Goal: Task Accomplishment & Management: Complete application form

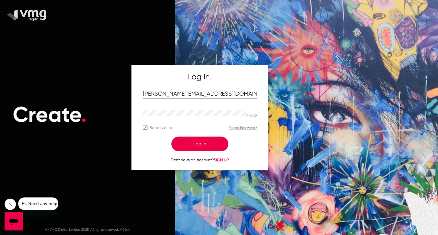
click at [200, 141] on button "Log In" at bounding box center [199, 144] width 57 height 15
click at [207, 144] on button "Log In" at bounding box center [199, 144] width 57 height 15
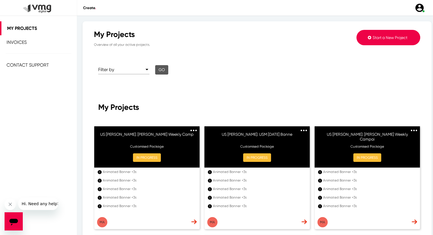
click at [383, 40] on span "Start a New Project" at bounding box center [390, 37] width 35 height 5
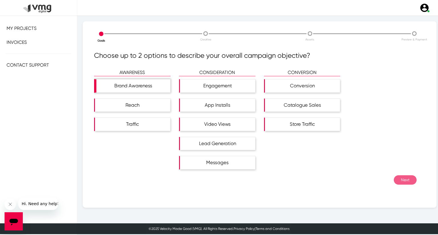
click at [131, 91] on div "Brand Awareness" at bounding box center [133, 85] width 74 height 13
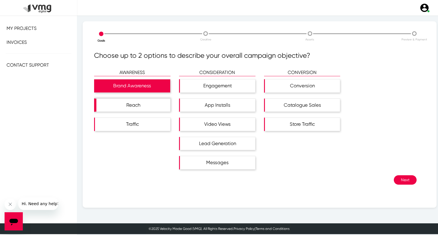
click at [133, 99] on div "Reach" at bounding box center [133, 105] width 74 height 13
click at [401, 180] on button "Next" at bounding box center [404, 180] width 23 height 9
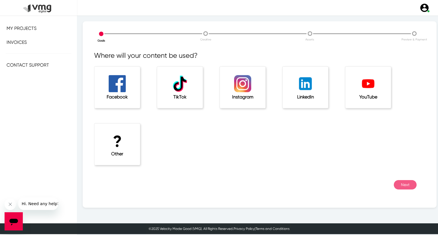
click at [134, 137] on div "? Other" at bounding box center [117, 145] width 46 height 42
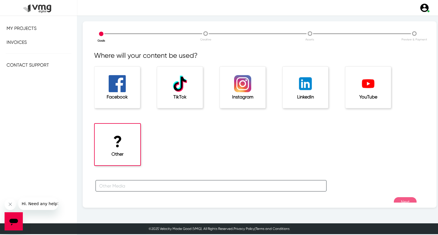
click at [133, 180] on input "text" at bounding box center [210, 185] width 231 height 11
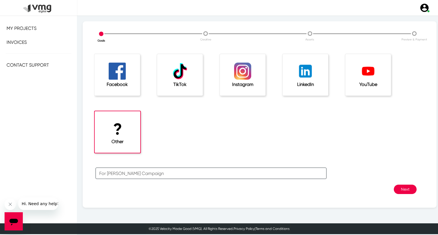
type input "For [PERSON_NAME] Campaign"
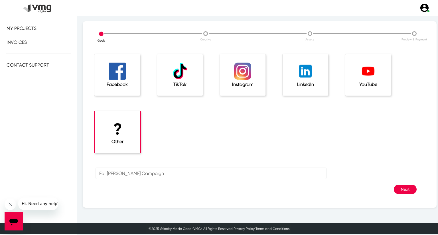
click at [402, 189] on button "Next" at bounding box center [404, 189] width 23 height 9
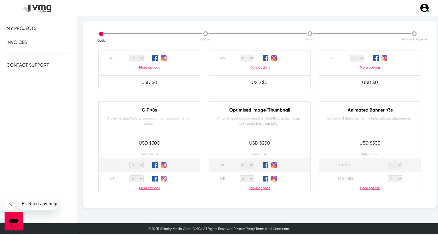
scroll to position [256, 0]
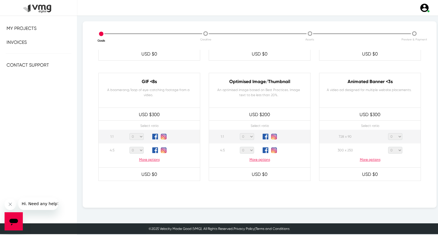
click at [367, 160] on p "More options" at bounding box center [369, 159] width 101 height 5
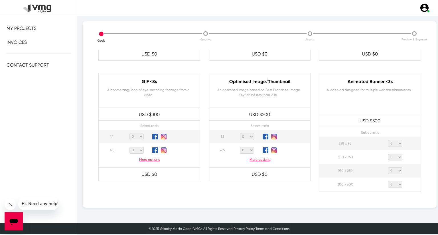
click at [392, 144] on select "0 1 2 3 4 5 6 7 8 9 10 11 12 13 14 15 16 17 18 19 20" at bounding box center [395, 143] width 14 height 7
select select "1"
click at [388, 140] on select "0 1 2 3 4 5 6 7 8 9 10 11 12 13 14 15 16 17 18 19 20" at bounding box center [395, 143] width 14 height 7
click at [393, 155] on select "0 1 2 3 4 5 6 7 8 9 10 11 12 13 14 15 16 17 18 19 20" at bounding box center [395, 157] width 14 height 7
select select "1"
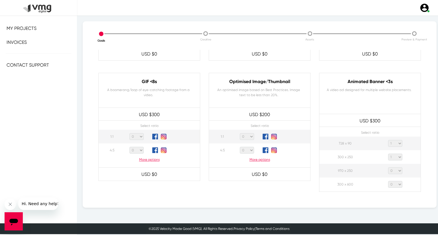
click at [388, 154] on select "0 1 2 3 4 5 6 7 8 9 10 11 12 13 14 15 16 17 18 19 20" at bounding box center [395, 157] width 14 height 7
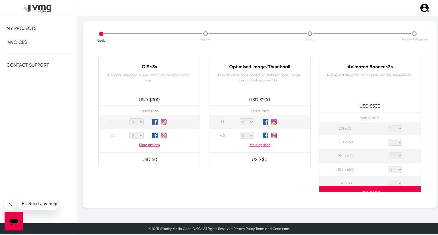
scroll to position [285, 0]
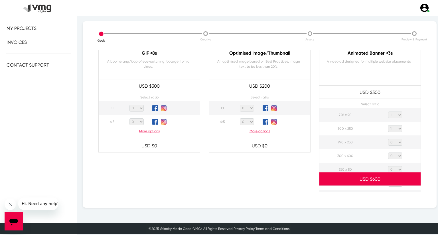
click at [394, 142] on select "0 1 2 3 4 5 6 7 8 9 10 11 12 13 14 15 16 17 18 19 20" at bounding box center [395, 142] width 14 height 7
select select "1"
click at [388, 139] on select "0 1 2 3 4 5 6 7 8 9 10 11 12 13 14 15 16 17 18 19 20" at bounding box center [395, 142] width 14 height 7
drag, startPoint x: 397, startPoint y: 157, endPoint x: 397, endPoint y: 152, distance: 4.6
click at [397, 157] on select "0 1 2 3 4 5 6 7 8 9 10 11 12 13 14 15 16 17 18 19 20" at bounding box center [395, 156] width 14 height 7
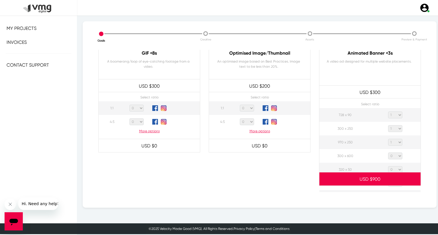
select select "1"
click at [388, 153] on select "0 1 2 3 4 5 6 7 8 9 10 11 12 13 14 15 16 17 18 19 20" at bounding box center [395, 156] width 14 height 7
click at [395, 168] on select "0 1 2 3 4 5 6 7 8 9 10 11 12 13 14 15 16 17 18 19 20" at bounding box center [395, 169] width 14 height 7
select select "1"
click at [388, 166] on select "0 1 2 3 4 5 6 7 8 9 10 11 12 13 14 15 16 17 18 19 20" at bounding box center [395, 169] width 14 height 7
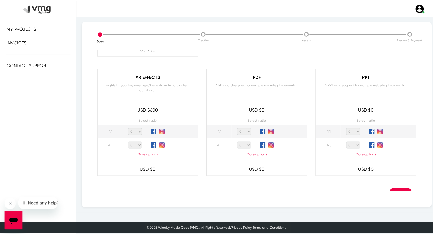
scroll to position [544, 0]
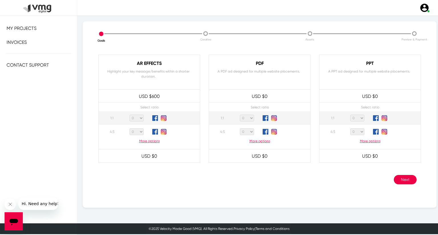
click at [397, 177] on button "Next" at bounding box center [404, 179] width 23 height 9
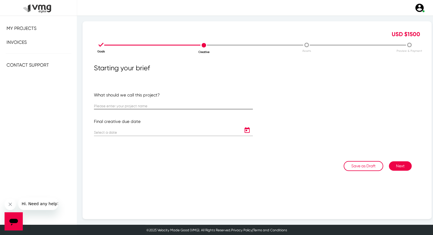
click at [126, 102] on div at bounding box center [173, 103] width 159 height 11
paste input "US [PERSON_NAME]: [PERSON_NAME] Weekly Campaign ([DATE] -[DATE])"
type input "US [PERSON_NAME]: [PERSON_NAME] Weekly Campaign ([DATE] -[DATE])"
click at [243, 130] on icon "Open calendar" at bounding box center [247, 130] width 9 height 7
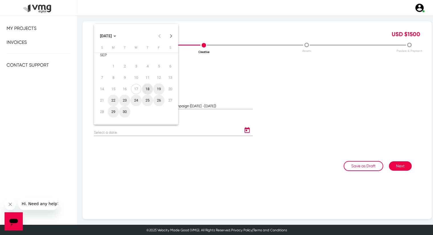
click at [172, 36] on button "Next month" at bounding box center [171, 35] width 11 height 11
click at [134, 62] on div "1" at bounding box center [136, 61] width 10 height 10
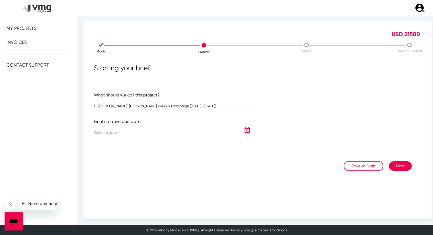
type input "[DATE]"
click at [389, 166] on button "Next" at bounding box center [400, 166] width 23 height 9
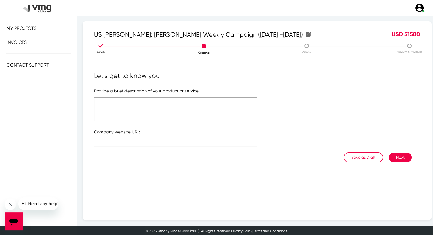
click at [178, 104] on textarea at bounding box center [175, 109] width 163 height 24
type textarea "Please refer to the attached link"
click at [141, 142] on input "text" at bounding box center [175, 143] width 163 height 4
type input "[URL][DOMAIN_NAME]"
click at [142, 106] on textarea "Please refer to the attached link" at bounding box center [175, 109] width 163 height 24
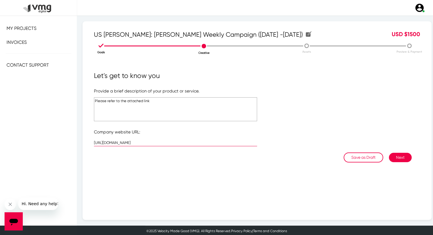
click at [142, 106] on textarea "Please refer to the attached link" at bounding box center [175, 109] width 163 height 24
click at [397, 157] on button "Next" at bounding box center [400, 157] width 23 height 9
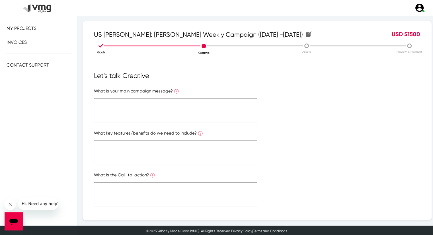
click at [158, 112] on textarea at bounding box center [175, 111] width 163 height 24
paste textarea "Please refer to the attached link"
type textarea "Please refer to the attached link"
click at [162, 154] on textarea at bounding box center [175, 152] width 163 height 24
paste textarea "Please refer to the attached link"
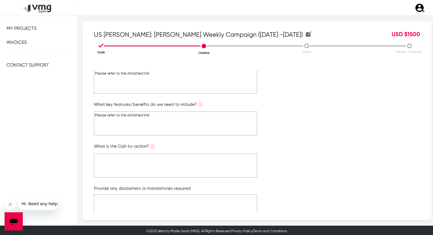
scroll to position [57, 0]
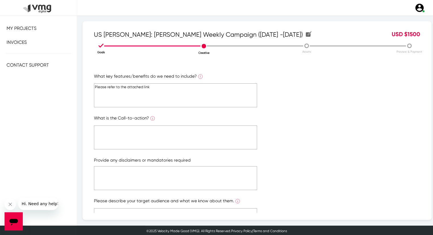
type textarea "Please refer to the attached link"
click at [167, 148] on textarea at bounding box center [175, 138] width 163 height 24
paste textarea "Please refer to the attached link"
type textarea "Please refer to the attached link"
click at [169, 178] on textarea at bounding box center [175, 178] width 163 height 24
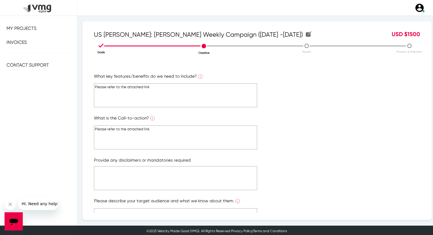
paste textarea "Please refer to the attached link"
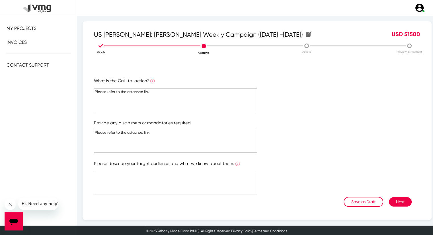
scroll to position [96, 0]
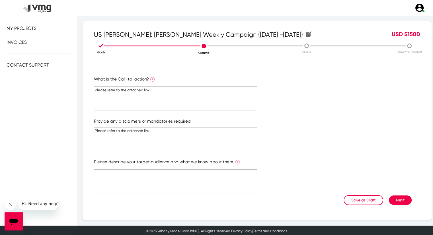
type textarea "Please refer to the attached link"
click at [184, 180] on textarea at bounding box center [175, 182] width 163 height 24
paste textarea "Please refer to the attached link"
type textarea "Please refer to the attached link"
click at [395, 198] on button "Next" at bounding box center [400, 200] width 23 height 9
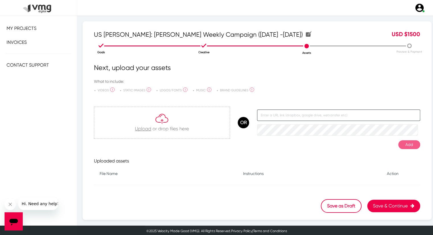
click at [279, 117] on input "text" at bounding box center [338, 115] width 163 height 11
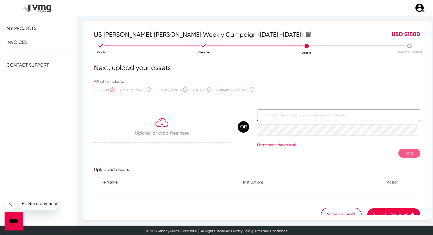
paste input "[URL][DOMAIN_NAME]"
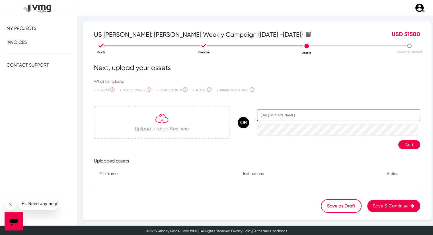
scroll to position [0, 23]
type input "[URL][DOMAIN_NAME]"
click at [399, 145] on button "Add" at bounding box center [410, 144] width 22 height 9
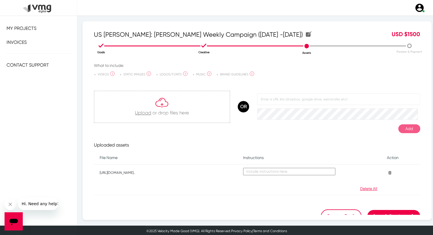
scroll to position [24, 0]
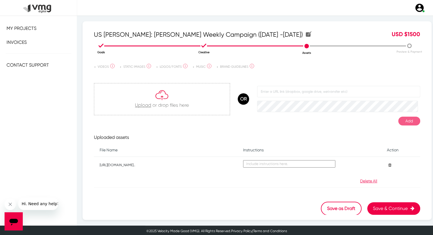
click at [377, 208] on button "Save & Continue" at bounding box center [394, 209] width 53 height 13
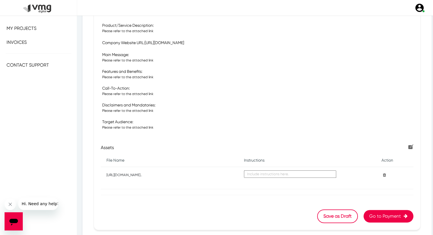
scroll to position [168, 0]
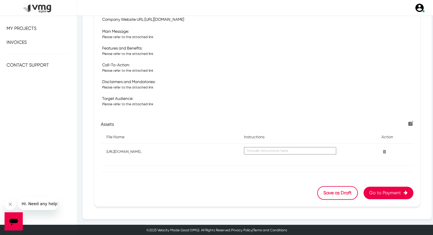
click at [376, 193] on button "Go to Payment" at bounding box center [389, 193] width 50 height 13
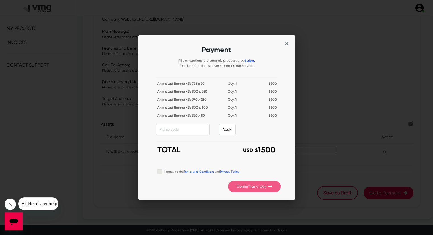
scroll to position [0, 0]
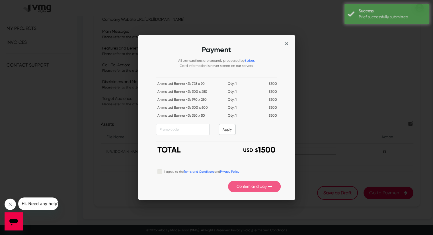
click at [164, 172] on label "I agree to the Terms and Conditions and Privacy Policy" at bounding box center [201, 171] width 75 height 6
click at [160, 172] on input "I agree to the Terms and Conditions and Privacy Policy" at bounding box center [160, 171] width 5 height 6
checkbox input "true"
click at [228, 187] on button "Confirm and pay" at bounding box center [254, 187] width 53 height 12
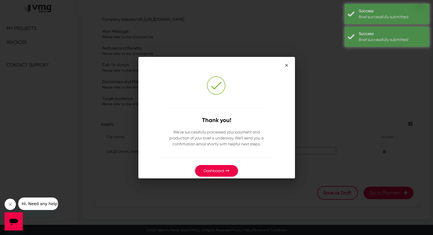
click at [217, 167] on button "Dashboard" at bounding box center [216, 171] width 43 height 12
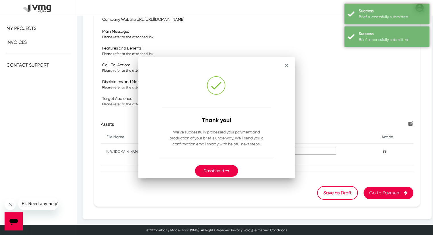
scroll to position [168, 0]
